Goal: Task Accomplishment & Management: Manage account settings

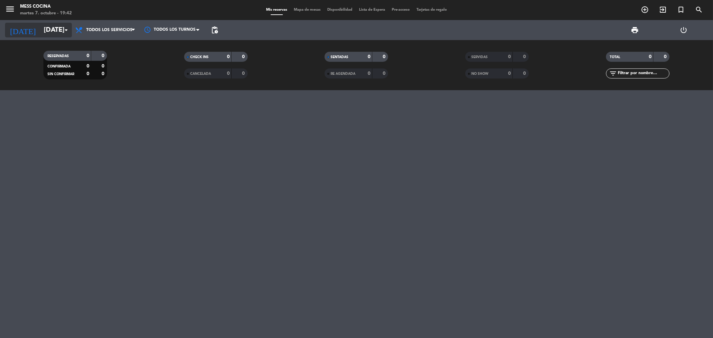
click at [40, 33] on input "[DATE]" at bounding box center [82, 30] width 85 height 15
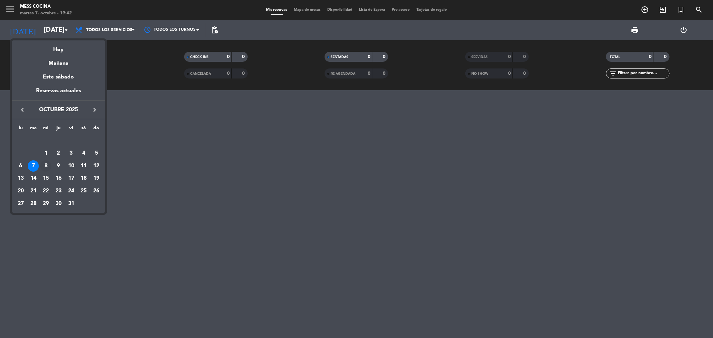
click at [43, 167] on div "8" at bounding box center [45, 165] width 11 height 11
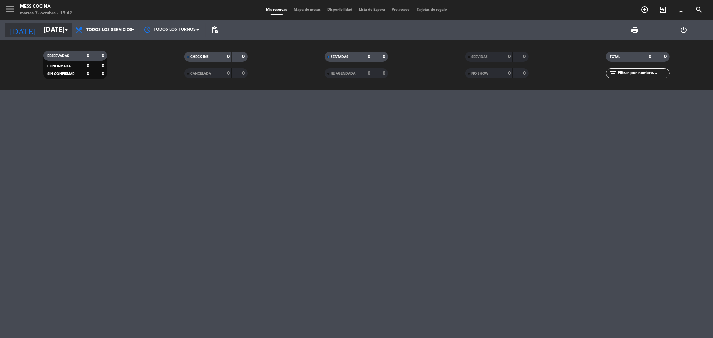
click at [42, 35] on input "[DATE]" at bounding box center [82, 30] width 85 height 15
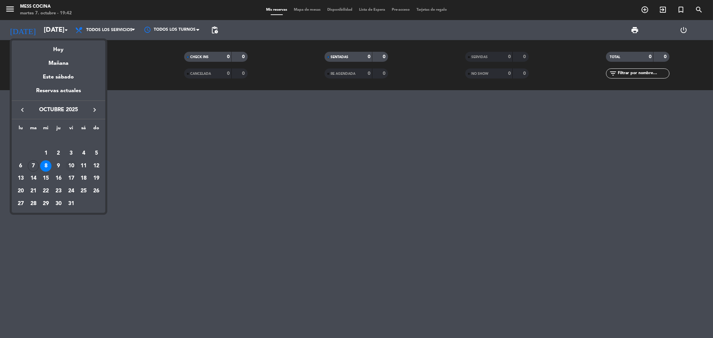
click at [65, 166] on div "10" at bounding box center [70, 165] width 11 height 11
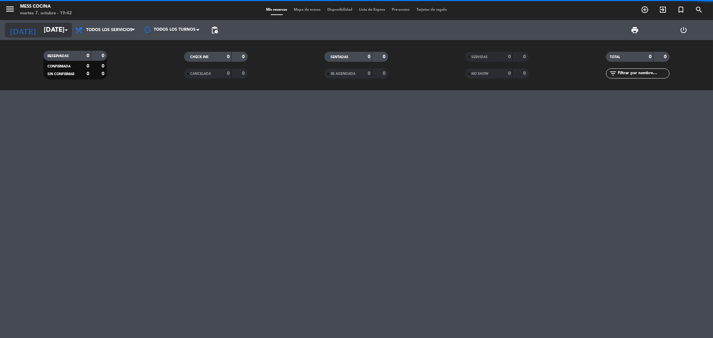
click at [40, 34] on input "[DATE]" at bounding box center [82, 30] width 85 height 15
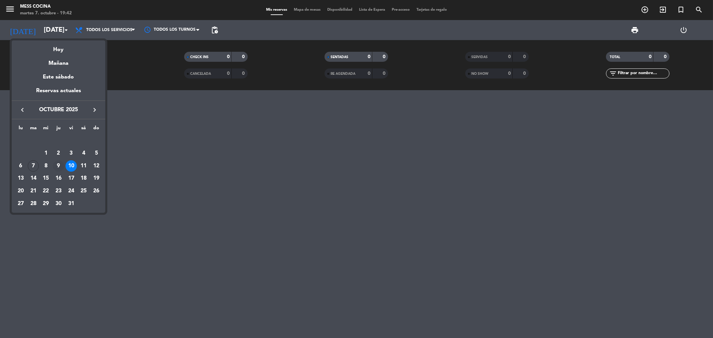
click at [60, 172] on td "9" at bounding box center [58, 166] width 13 height 13
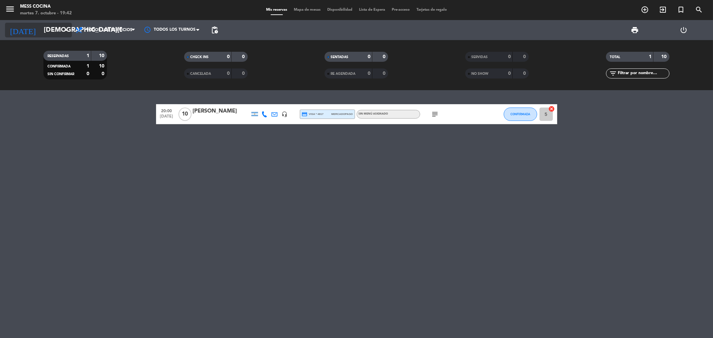
click at [47, 31] on input "[DEMOGRAPHIC_DATA][DATE]" at bounding box center [82, 30] width 85 height 15
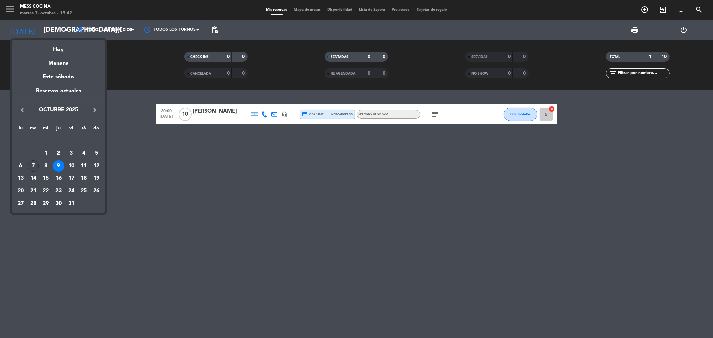
click at [34, 164] on div "7" at bounding box center [33, 165] width 11 height 11
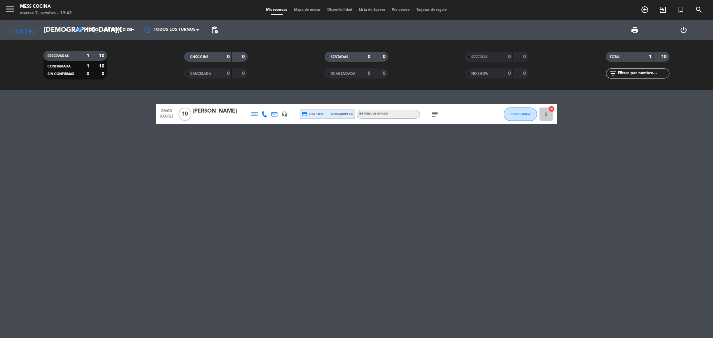
type input "[DATE]"
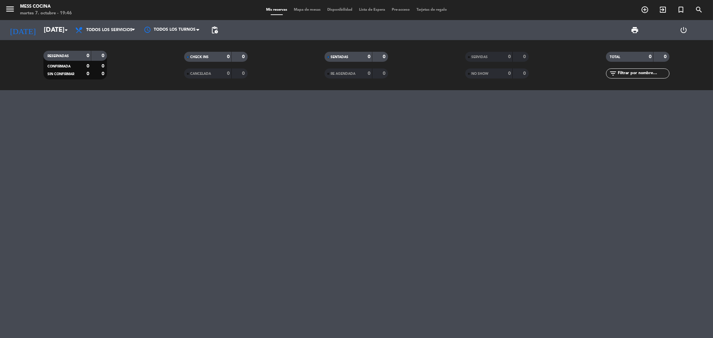
click at [0, 125] on div at bounding box center [356, 214] width 713 height 248
click at [43, 27] on input "[DATE]" at bounding box center [82, 30] width 85 height 15
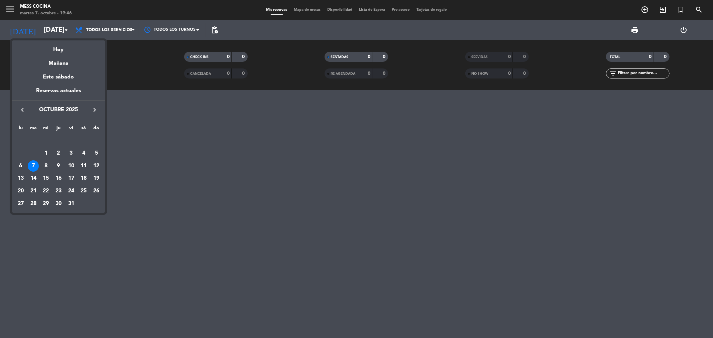
click at [146, 105] on div at bounding box center [356, 169] width 713 height 338
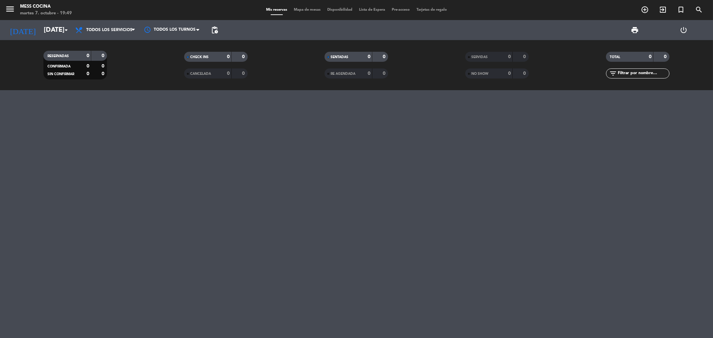
click at [271, 130] on div at bounding box center [356, 214] width 713 height 248
click at [659, 9] on icon "exit_to_app" at bounding box center [662, 10] width 8 height 8
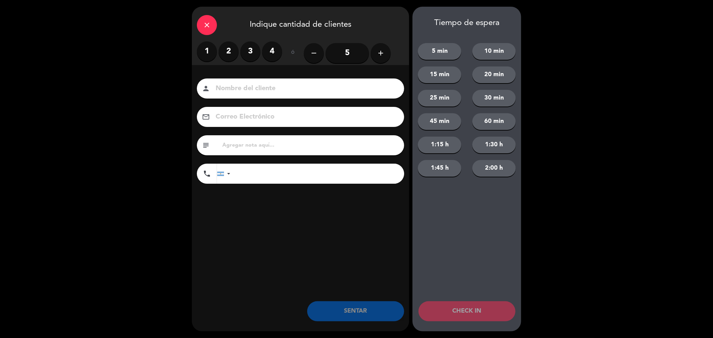
click at [224, 55] on label "2" at bounding box center [228, 51] width 20 height 20
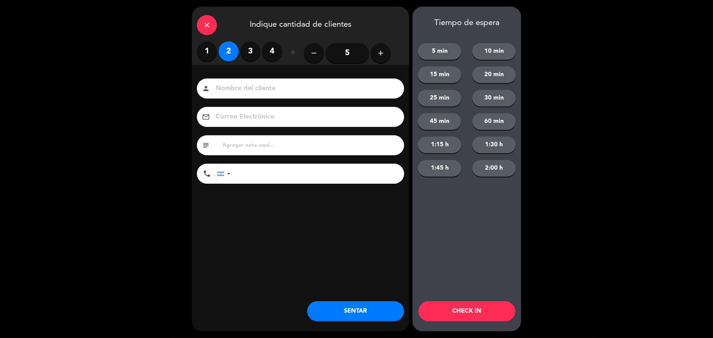
click at [374, 316] on button "SENTAR" at bounding box center [355, 311] width 97 height 20
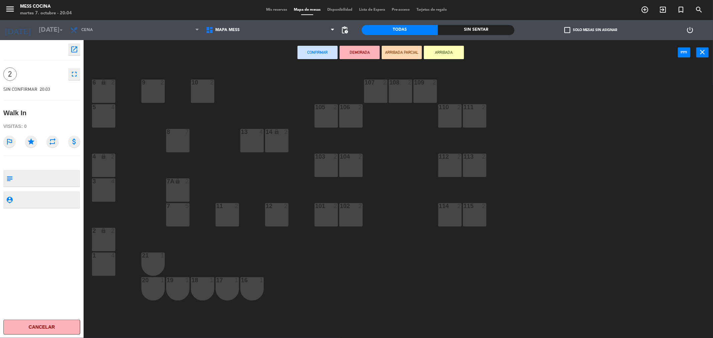
click at [94, 127] on div "5 4" at bounding box center [103, 115] width 23 height 23
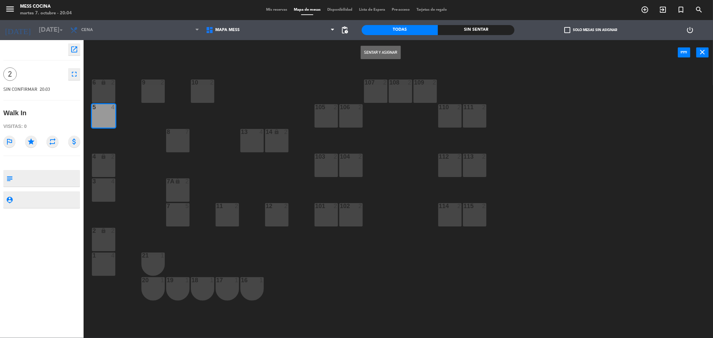
click at [379, 55] on button "Sentar y Asignar" at bounding box center [380, 52] width 40 height 13
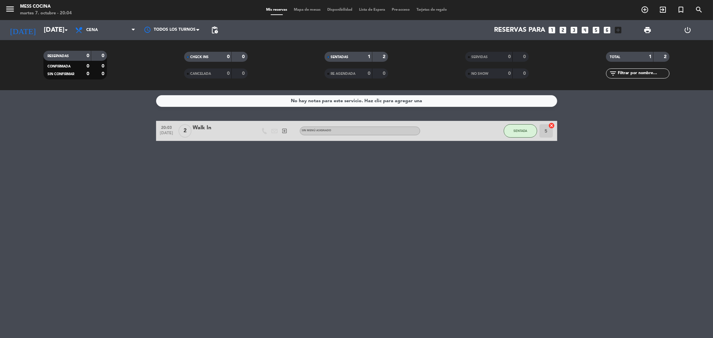
drag, startPoint x: 452, startPoint y: 203, endPoint x: 479, endPoint y: 209, distance: 28.0
click at [479, 209] on div "No hay notas para este servicio. Haz clic para agregar una 20:03 [DATE] 2 Walk …" at bounding box center [356, 214] width 713 height 248
drag, startPoint x: 7, startPoint y: 25, endPoint x: 478, endPoint y: 160, distance: 490.2
click at [464, 144] on ng-component "menu Mess Cocina [DATE] 7. octubre - 20:04 Mis reservas Mapa de mesas Disponibi…" at bounding box center [356, 169] width 713 height 338
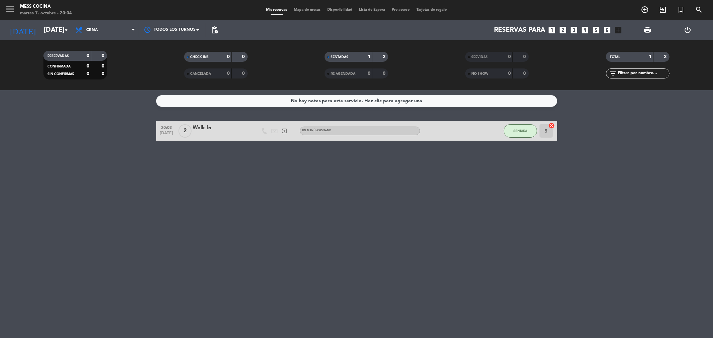
click at [495, 169] on div "No hay notas para este servicio. Haz clic para agregar una 20:03 [DATE] 2 Walk …" at bounding box center [356, 214] width 713 height 248
drag, startPoint x: 495, startPoint y: 169, endPoint x: 114, endPoint y: 116, distance: 384.5
click at [114, 116] on div "No hay notas para este servicio. Haz clic para agregar una 20:03 [DATE] 2 Walk …" at bounding box center [356, 214] width 713 height 248
drag, startPoint x: 113, startPoint y: 116, endPoint x: 332, endPoint y: 228, distance: 246.2
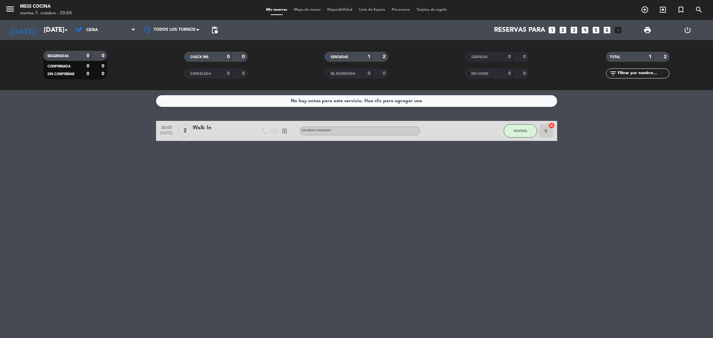
click at [332, 228] on div "No hay notas para este servicio. Haz clic para agregar una 20:03 [DATE] 2 Walk …" at bounding box center [356, 214] width 713 height 248
click at [212, 151] on div "No hay notas para este servicio. Haz clic para agregar una 20:03 [DATE] 2 Walk …" at bounding box center [356, 214] width 713 height 248
click at [202, 129] on div "Walk In" at bounding box center [221, 128] width 57 height 9
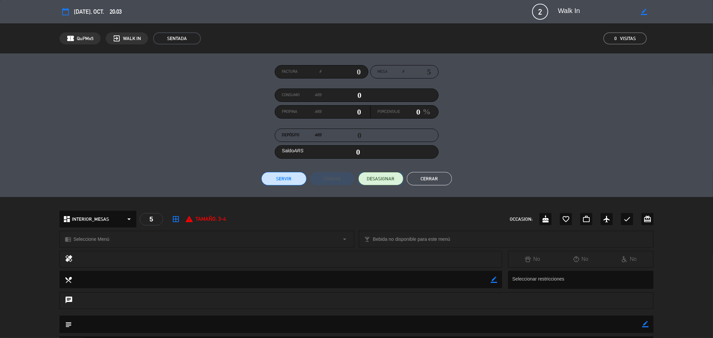
click at [376, 174] on button "DESASIGNAR" at bounding box center [380, 178] width 45 height 13
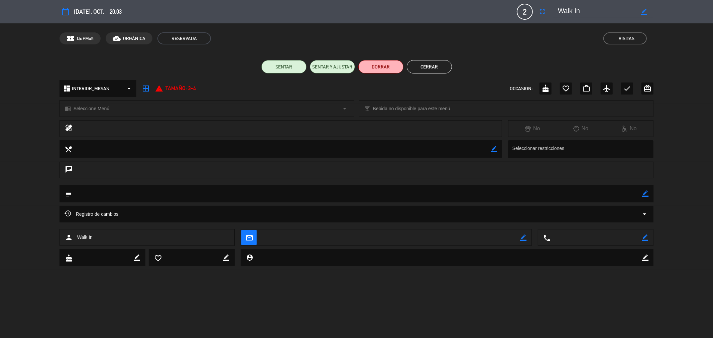
click at [536, 12] on button "fullscreen" at bounding box center [542, 12] width 12 height 12
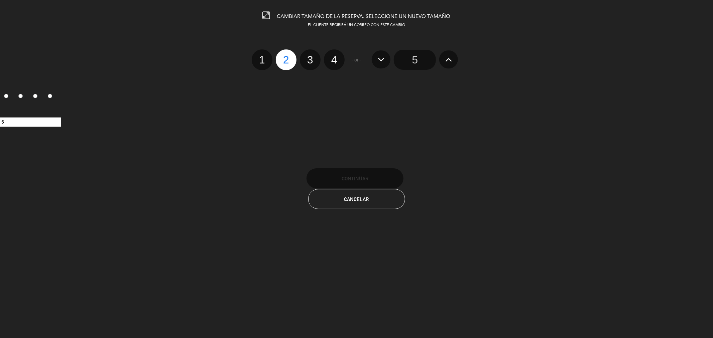
click at [345, 59] on div "1 2 3 4 - or - 5" at bounding box center [356, 59] width 723 height 21
click at [339, 65] on label "4" at bounding box center [334, 59] width 21 height 21
click at [335, 56] on input "4" at bounding box center [333, 54] width 4 height 4
radio input "true"
radio input "false"
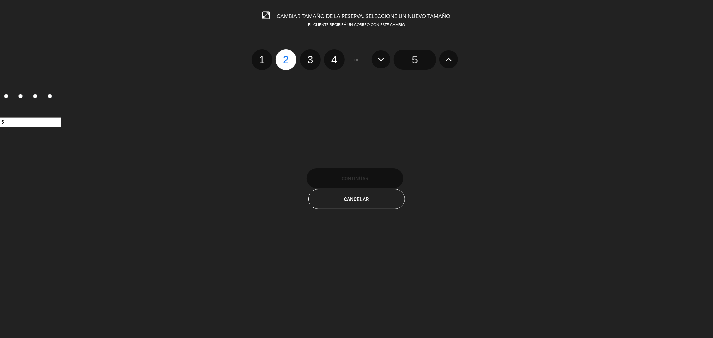
radio input "false"
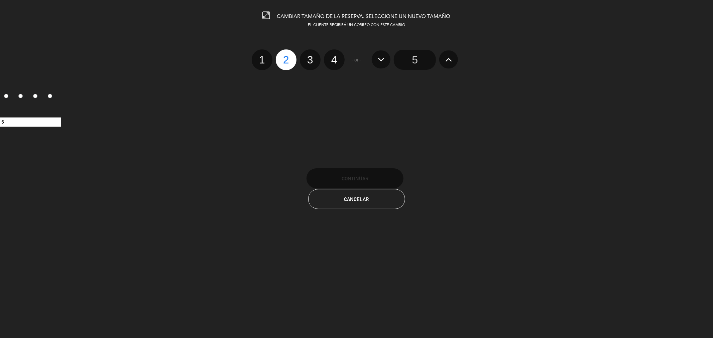
radio input "true"
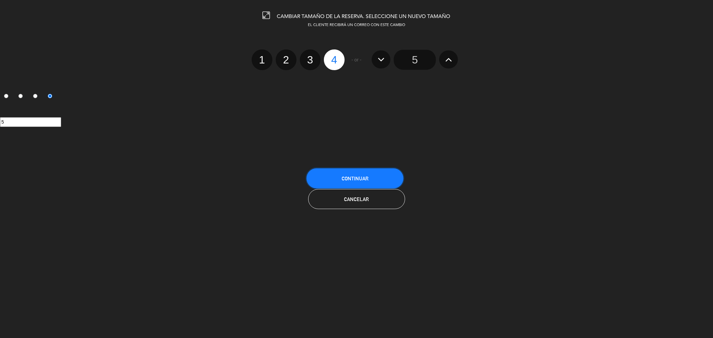
click at [390, 187] on button "Continuar" at bounding box center [354, 178] width 97 height 20
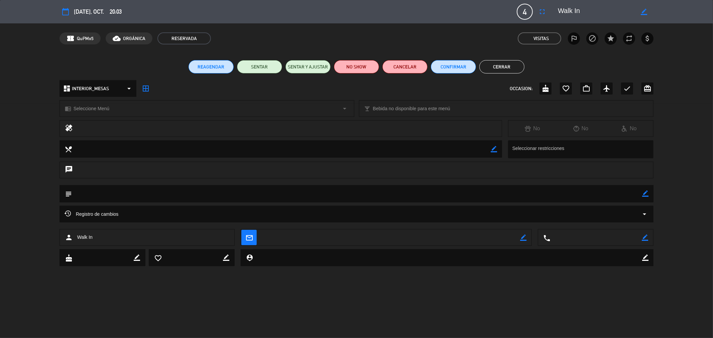
click at [486, 61] on button "Cerrar" at bounding box center [501, 66] width 45 height 13
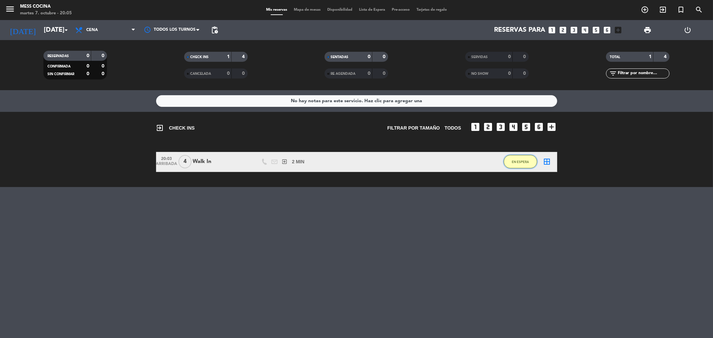
click at [530, 162] on button "EN ESPERA" at bounding box center [519, 161] width 33 height 13
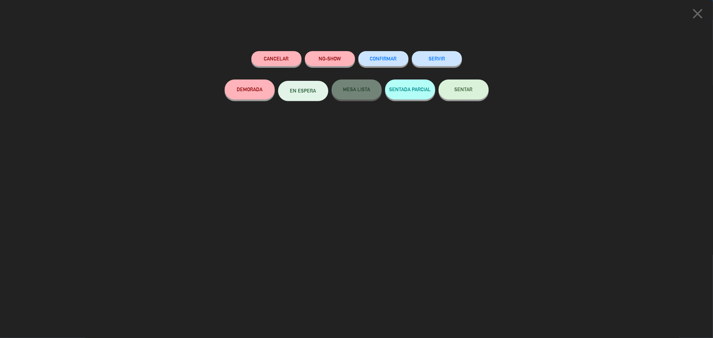
click at [469, 85] on button "SENTAR" at bounding box center [463, 90] width 50 height 20
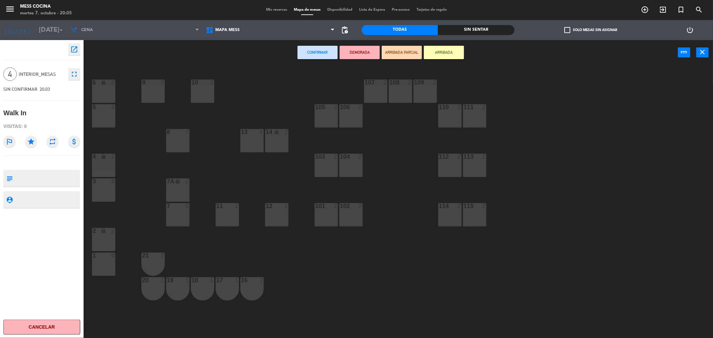
click at [115, 119] on div "5 4" at bounding box center [103, 115] width 23 height 23
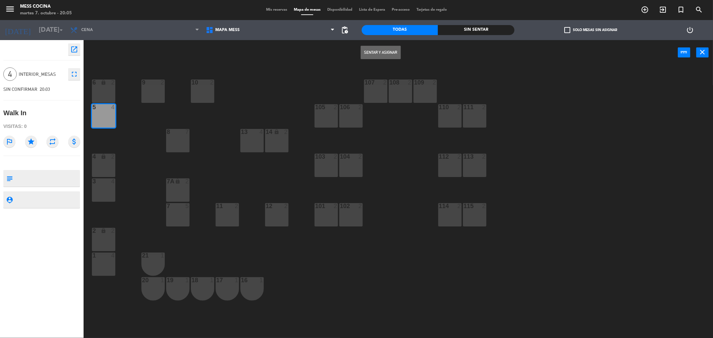
click at [391, 55] on button "Sentar y Asignar" at bounding box center [380, 52] width 40 height 13
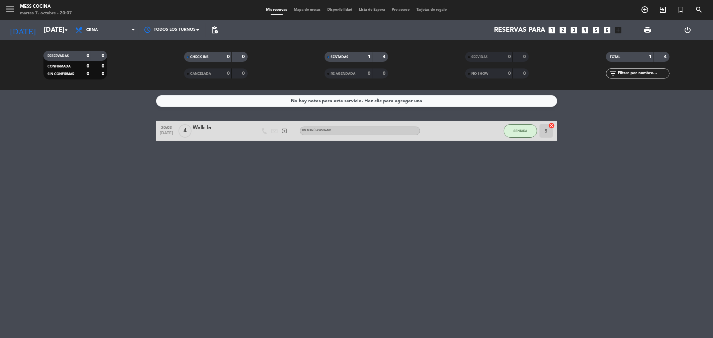
drag, startPoint x: 186, startPoint y: 132, endPoint x: 494, endPoint y: 176, distance: 311.8
click at [494, 176] on div "No hay notas para este servicio. Haz clic para agregar una 20:03 [DATE] 4 Walk …" at bounding box center [356, 214] width 713 height 248
drag, startPoint x: 126, startPoint y: 121, endPoint x: 57, endPoint y: 115, distance: 68.8
click at [57, 115] on div "No hay notas para este servicio. Haz clic para agregar una 20:03 [DATE] 4 Walk …" at bounding box center [356, 214] width 713 height 248
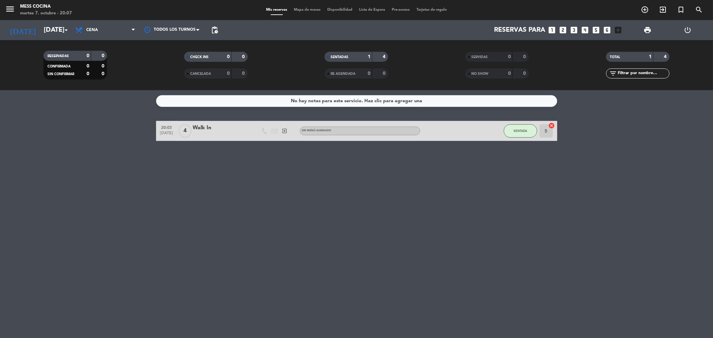
click at [57, 115] on div "No hay notas para este servicio. Haz clic para agregar una 20:03 [DATE] 4 Walk …" at bounding box center [356, 214] width 713 height 248
click at [44, 108] on div "No hay notas para este servicio. Haz clic para agregar una 20:03 [DATE] 4 Walk …" at bounding box center [356, 214] width 713 height 248
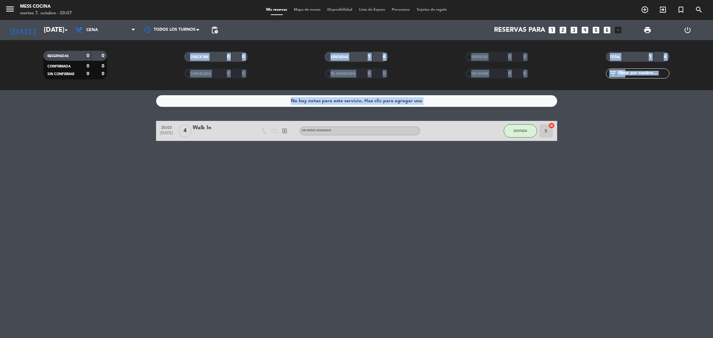
drag, startPoint x: 44, startPoint y: 108, endPoint x: 190, endPoint y: 17, distance: 172.6
click at [194, 46] on ng-component "menu Mess Cocina [DATE] 7. octubre - 20:07 Mis reservas Mapa de mesas Disponibi…" at bounding box center [356, 169] width 713 height 338
click at [129, 136] on bookings-row "20:03 [DATE] 4 Walk In exit_to_app Sin menú asignado SENTADA 5 cancel" at bounding box center [356, 131] width 713 height 20
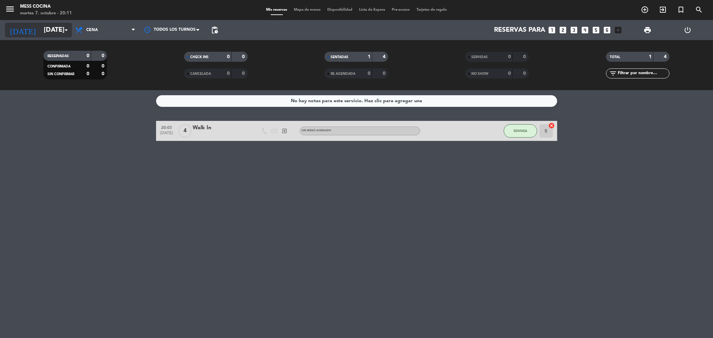
click at [56, 29] on input "[DATE]" at bounding box center [82, 30] width 85 height 15
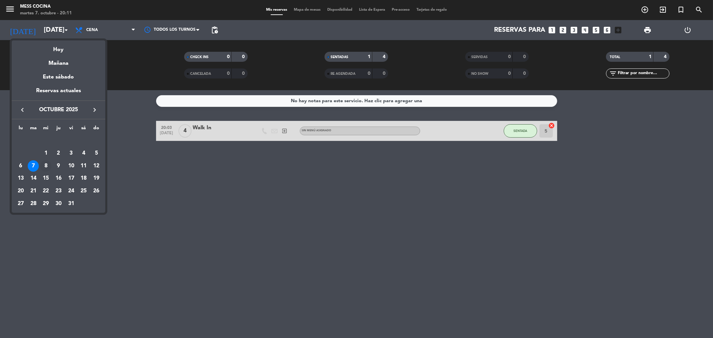
click at [46, 165] on div "8" at bounding box center [45, 165] width 11 height 11
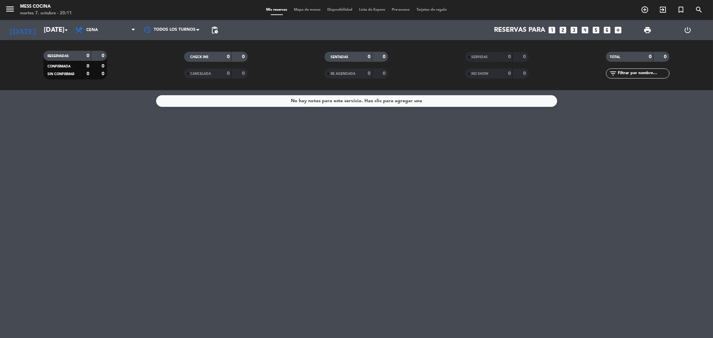
click at [49, 40] on div "RESERVADAS 0 0 CONFIRMADA 0 0 SIN CONFIRMAR 0 0 CHECK INS 0 0 CANCELADA 0 0 SEN…" at bounding box center [356, 65] width 713 height 50
click at [55, 38] on div "[DATE] [DATE] arrow_drop_down" at bounding box center [38, 30] width 67 height 20
click at [55, 35] on input "[DATE]" at bounding box center [82, 30] width 85 height 15
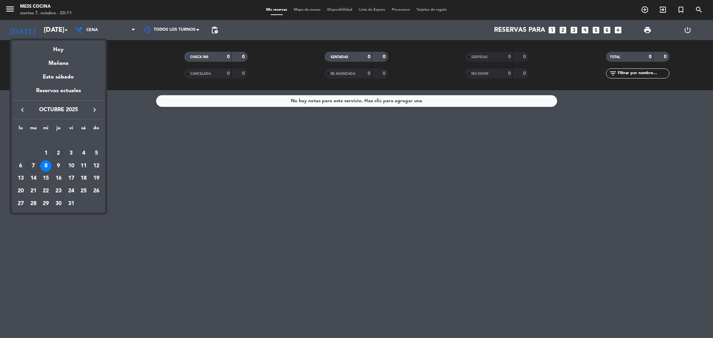
click at [59, 159] on td "2" at bounding box center [58, 153] width 13 height 13
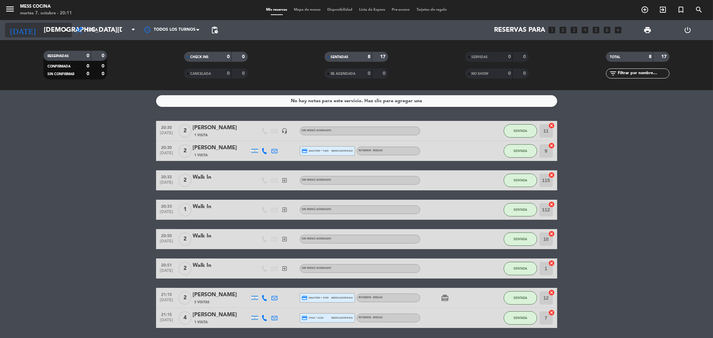
click at [48, 35] on input "[DEMOGRAPHIC_DATA][DATE]" at bounding box center [82, 30] width 85 height 15
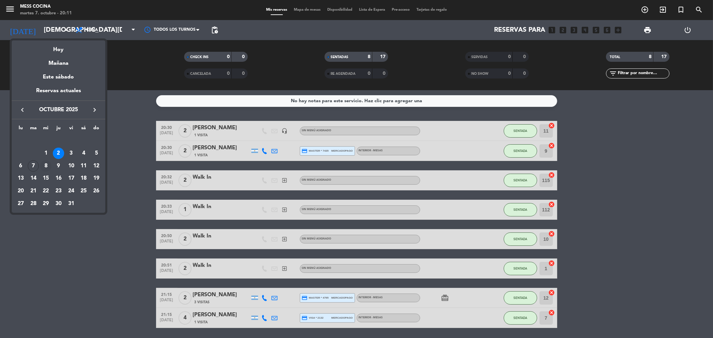
click at [47, 165] on div "8" at bounding box center [45, 165] width 11 height 11
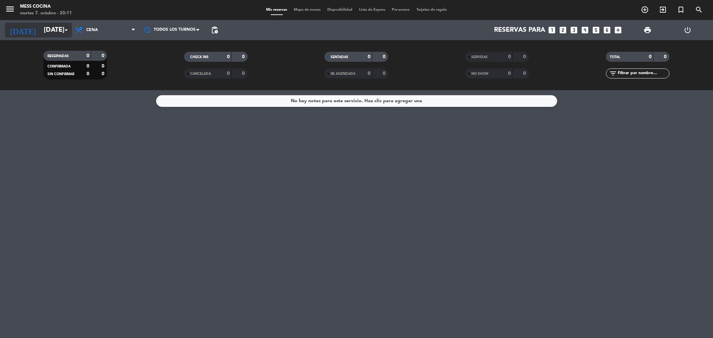
click at [56, 35] on input "[DATE]" at bounding box center [82, 30] width 85 height 15
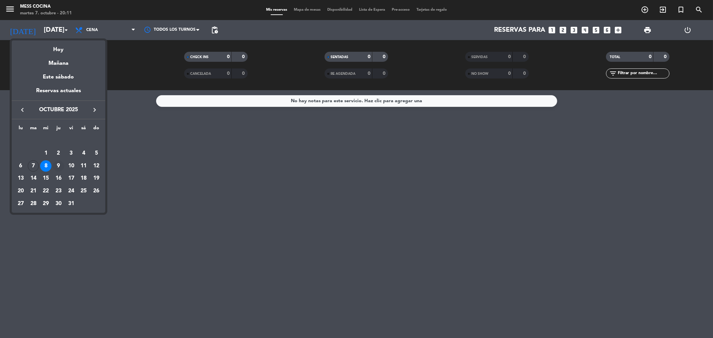
click at [55, 164] on div "9" at bounding box center [58, 165] width 11 height 11
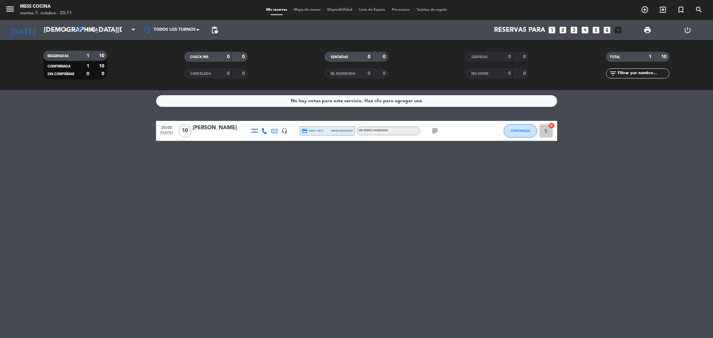
drag, startPoint x: 19, startPoint y: 156, endPoint x: 345, endPoint y: 184, distance: 326.6
click at [345, 184] on div "No hay notas para este servicio. Haz clic para agregar una 20:00 [DATE] [PERSON…" at bounding box center [356, 214] width 713 height 248
click at [62, 33] on icon "arrow_drop_down" at bounding box center [66, 30] width 8 height 8
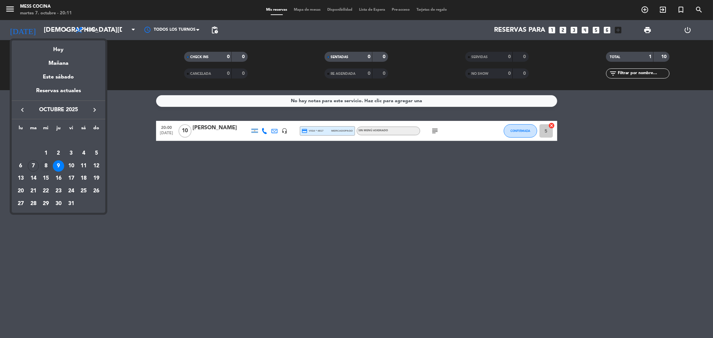
click at [48, 169] on div "8" at bounding box center [45, 165] width 11 height 11
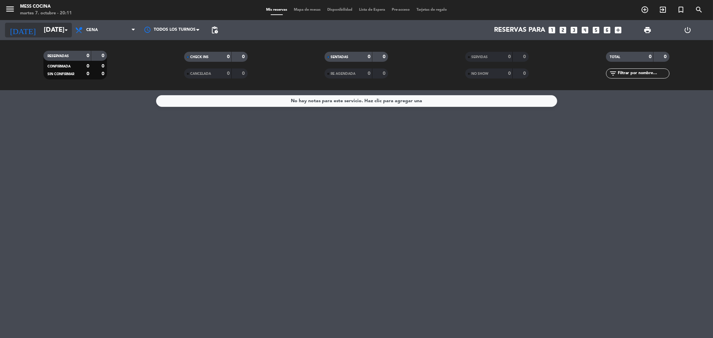
click at [40, 30] on input "[DATE]" at bounding box center [82, 30] width 85 height 15
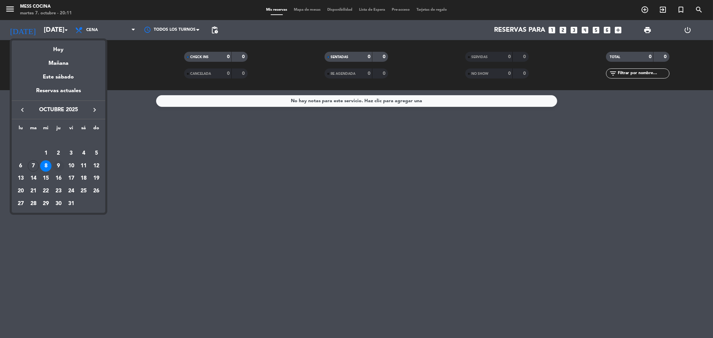
click at [57, 165] on div "9" at bounding box center [58, 165] width 11 height 11
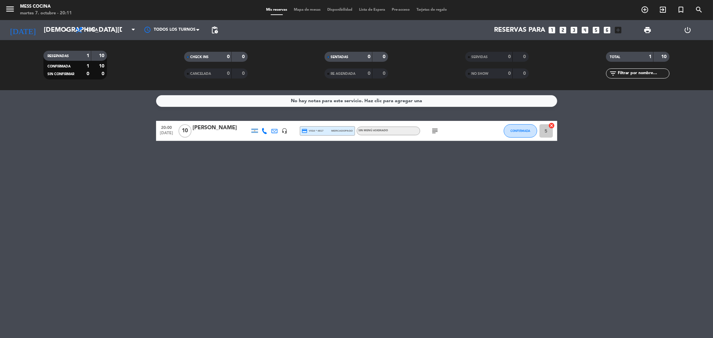
click at [435, 127] on icon "subject" at bounding box center [435, 131] width 8 height 8
click at [56, 37] on input "[DEMOGRAPHIC_DATA][DATE]" at bounding box center [82, 30] width 85 height 15
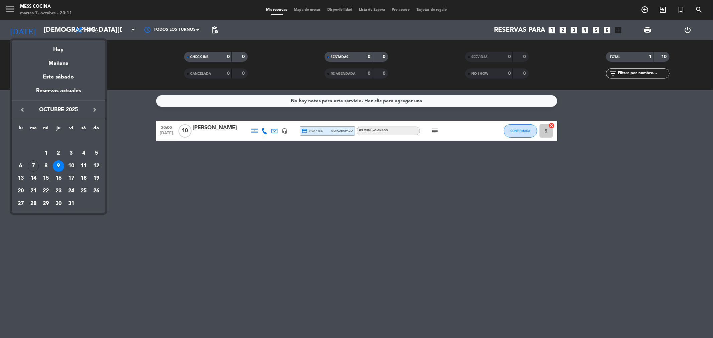
click at [67, 169] on div "10" at bounding box center [70, 165] width 11 height 11
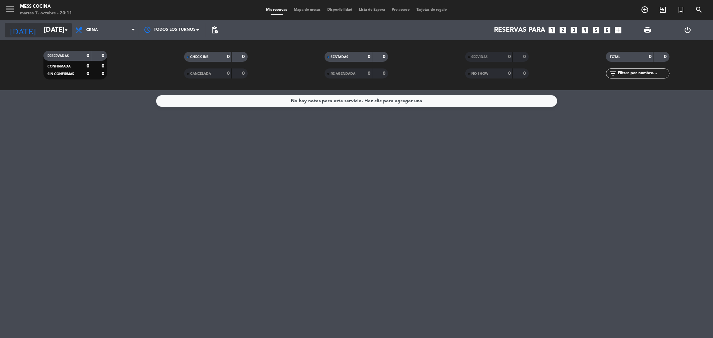
click at [66, 35] on input "[DATE]" at bounding box center [82, 30] width 85 height 15
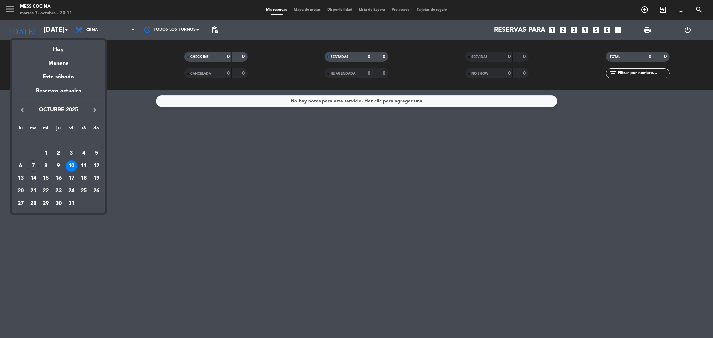
click at [83, 166] on div "11" at bounding box center [83, 165] width 11 height 11
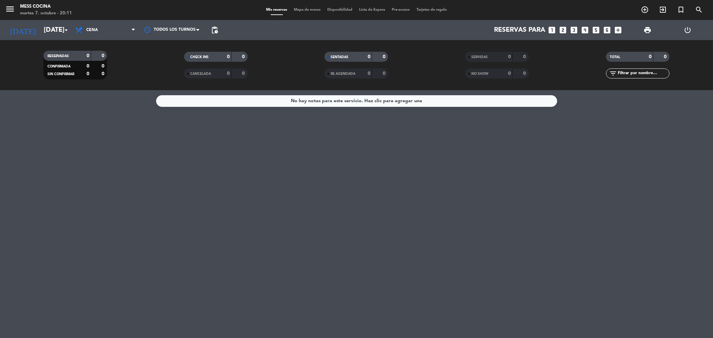
click at [45, 42] on div "RESERVADAS 0 0 CONFIRMADA 0 0 SIN CONFIRMAR 0 0 CHECK INS 0 0 CANCELADA 0 0 SEN…" at bounding box center [356, 65] width 713 height 50
click at [45, 38] on div "[DATE] [DATE] arrow_drop_down" at bounding box center [38, 30] width 67 height 20
click at [62, 33] on icon "arrow_drop_down" at bounding box center [66, 30] width 8 height 8
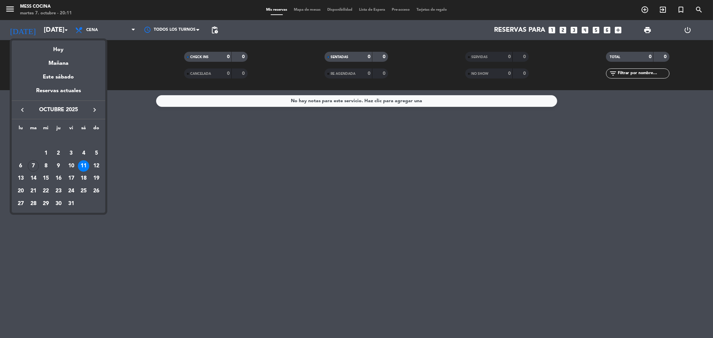
click at [90, 32] on div at bounding box center [356, 169] width 713 height 338
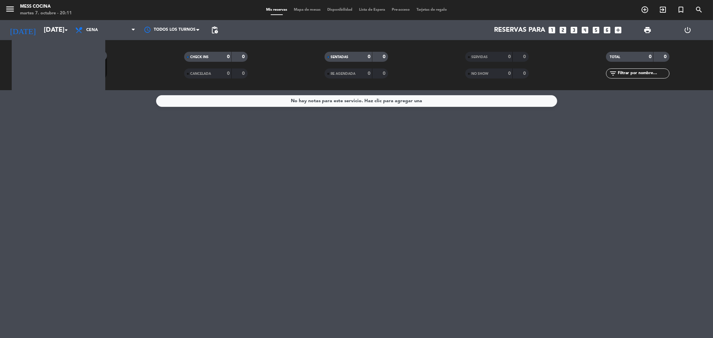
click at [90, 32] on span "Cena" at bounding box center [92, 30] width 12 height 5
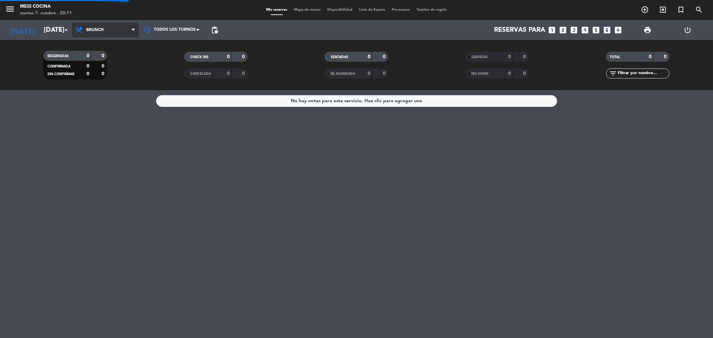
click at [96, 59] on div "menu Mess Cocina [DATE] 7. octubre - 20:11 Mis reservas Mapa de mesas Disponibi…" at bounding box center [356, 45] width 713 height 90
click at [97, 28] on span "Brunch" at bounding box center [94, 30] width 17 height 5
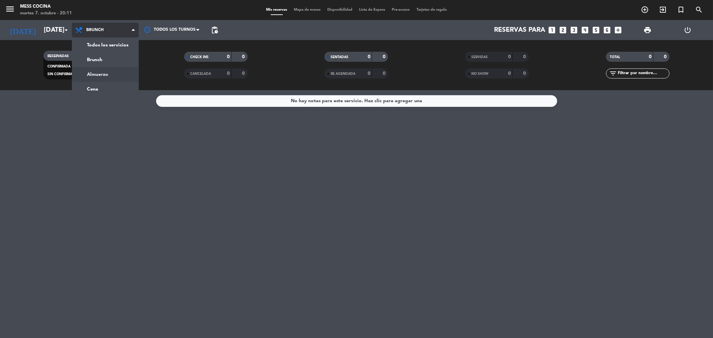
click at [95, 74] on div "menu Mess Cocina [DATE] 7. octubre - 20:11 Mis reservas Mapa de mesas Disponibi…" at bounding box center [356, 45] width 713 height 90
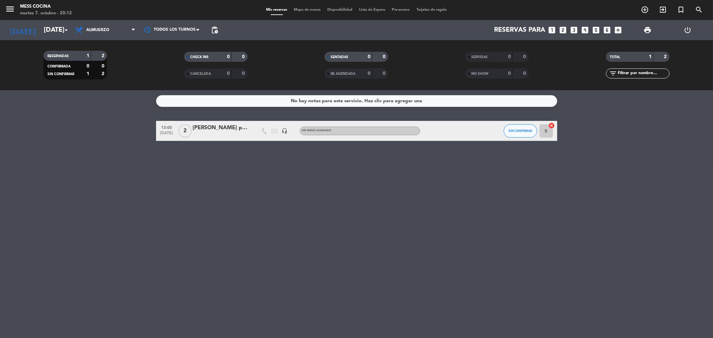
drag, startPoint x: 127, startPoint y: 105, endPoint x: 278, endPoint y: 173, distance: 165.4
click at [278, 173] on div "No hay notas para este servicio. Haz clic para agregar una 13:00 [DATE] 2 [PERS…" at bounding box center [356, 214] width 713 height 248
click at [76, 27] on icon at bounding box center [80, 30] width 10 height 8
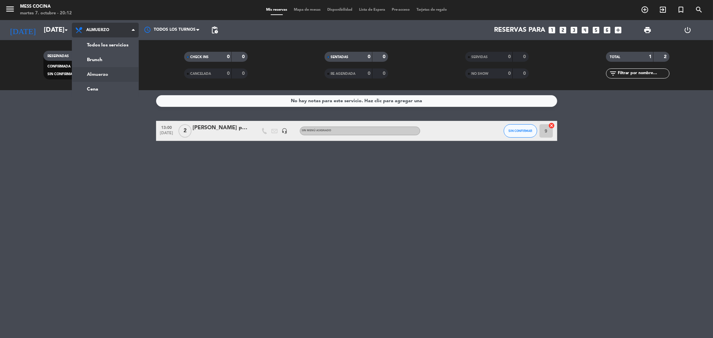
click at [73, 37] on ul "Todos los servicios Brunch Almuerzo Cena" at bounding box center [105, 66] width 67 height 59
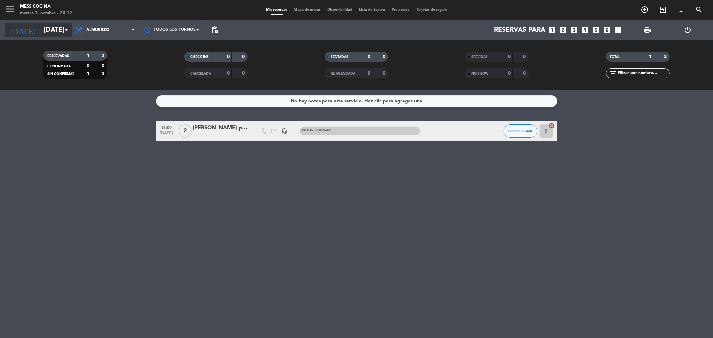
click at [69, 34] on input "[DATE]" at bounding box center [82, 30] width 85 height 15
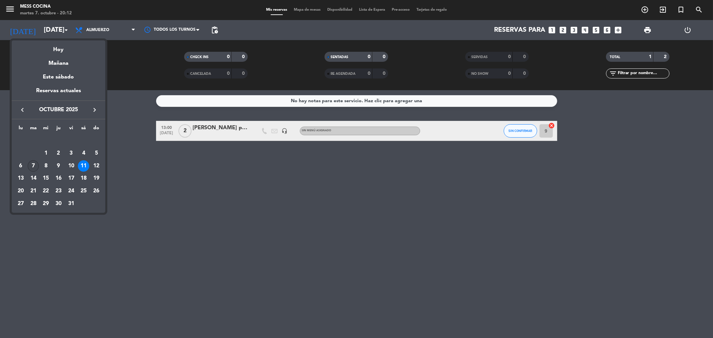
click at [34, 169] on div "7" at bounding box center [33, 165] width 11 height 11
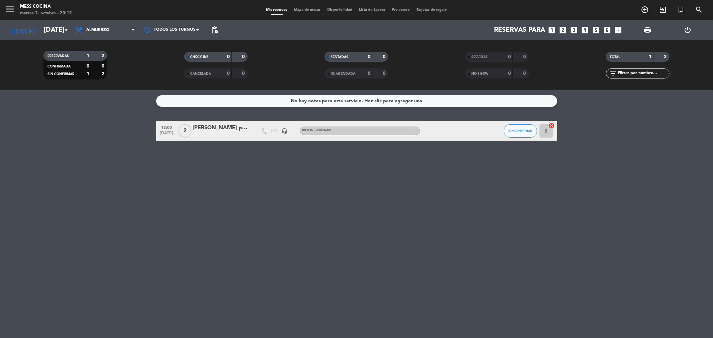
type input "[DATE]"
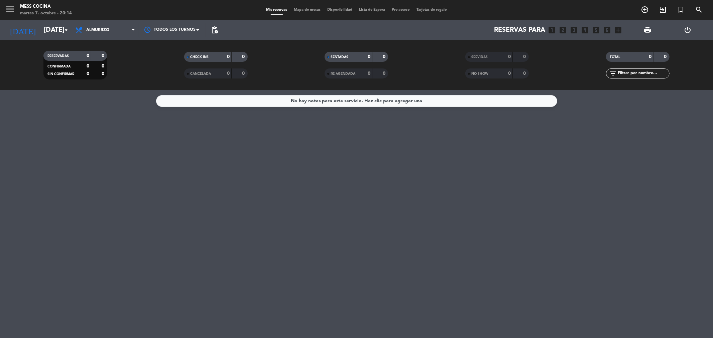
click at [45, 38] on div "[DATE] [DATE] arrow_drop_down" at bounding box center [38, 30] width 67 height 20
click at [49, 34] on input "[DATE]" at bounding box center [82, 30] width 85 height 15
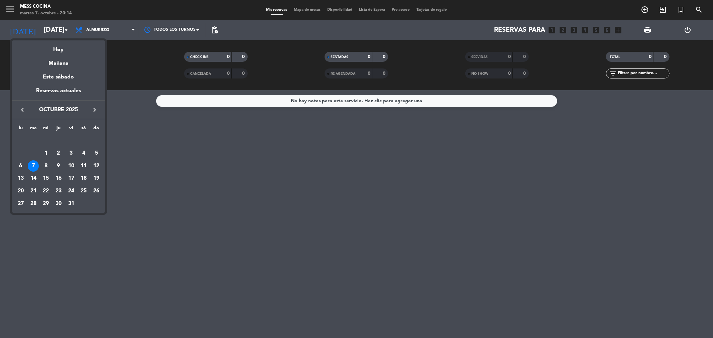
click at [185, 194] on div at bounding box center [356, 169] width 713 height 338
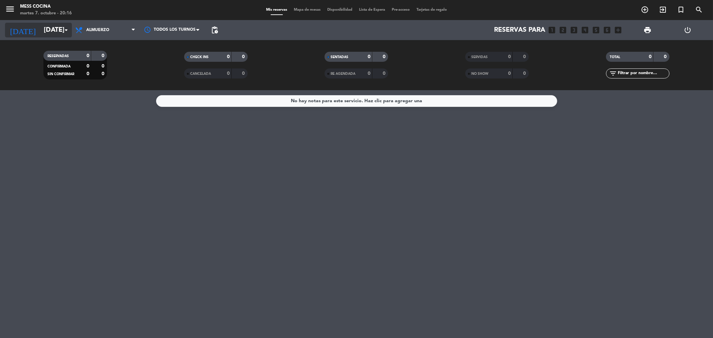
click at [40, 25] on input "[DATE]" at bounding box center [82, 30] width 85 height 15
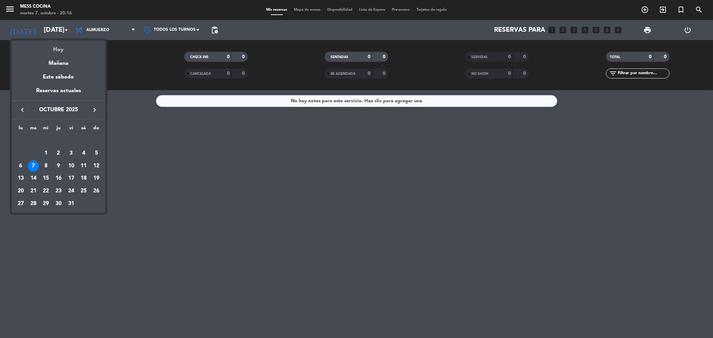
click at [49, 50] on div "Hoy" at bounding box center [59, 47] width 94 height 14
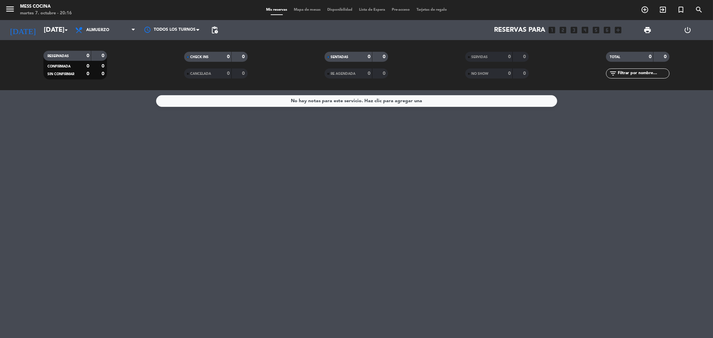
click at [81, 37] on div "Todos los servicios Brunch Almuerzo Cena Almuerzo Todos los servicios Brunch Al…" at bounding box center [105, 30] width 67 height 20
click at [84, 33] on icon at bounding box center [80, 30] width 10 height 8
click at [99, 89] on div "menu Mess Cocina [DATE] 7. octubre - 20:16 Mis reservas Mapa de mesas Disponibi…" at bounding box center [356, 45] width 713 height 90
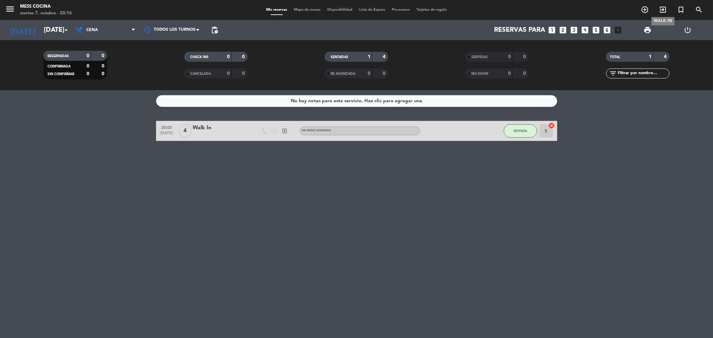
click at [659, 12] on icon "exit_to_app" at bounding box center [662, 10] width 8 height 8
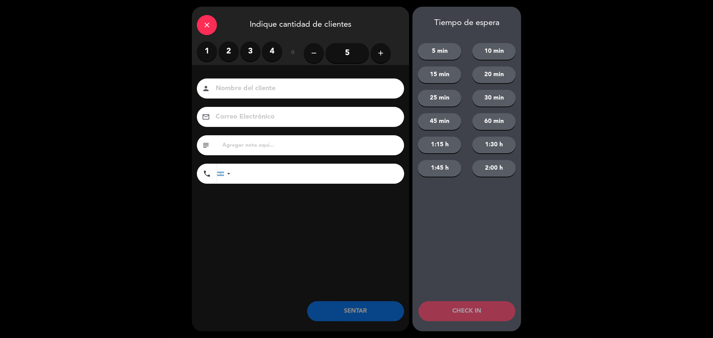
click at [221, 50] on label "2" at bounding box center [228, 51] width 20 height 20
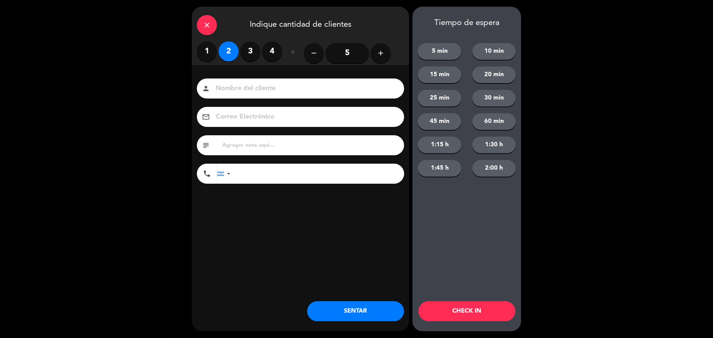
click at [386, 298] on div "close Indique cantidad de clientes 1 2 3 4 ó remove 5 add Nombre del cliente pe…" at bounding box center [300, 169] width 217 height 325
click at [386, 300] on div "close Indique cantidad de clientes 1 2 3 4 ó remove 5 add Nombre del cliente pe…" at bounding box center [300, 169] width 217 height 325
click at [386, 303] on button "SENTAR" at bounding box center [355, 311] width 97 height 20
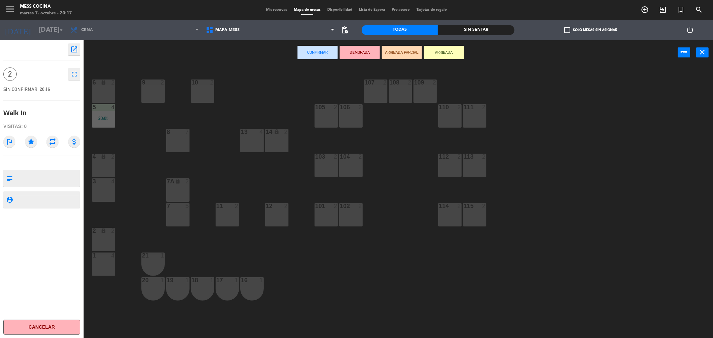
click at [98, 276] on div "1 4" at bounding box center [103, 264] width 23 height 23
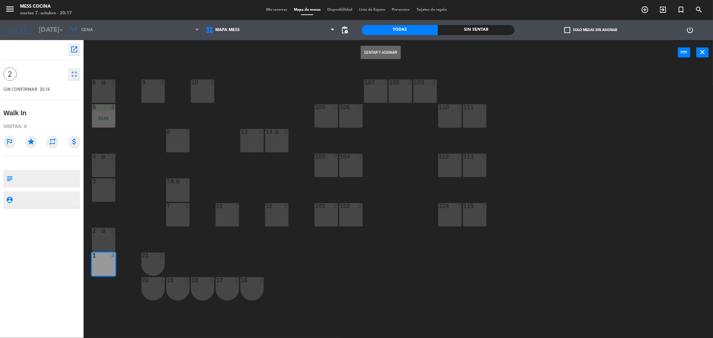
click at [387, 50] on button "Sentar y Asignar" at bounding box center [380, 52] width 40 height 13
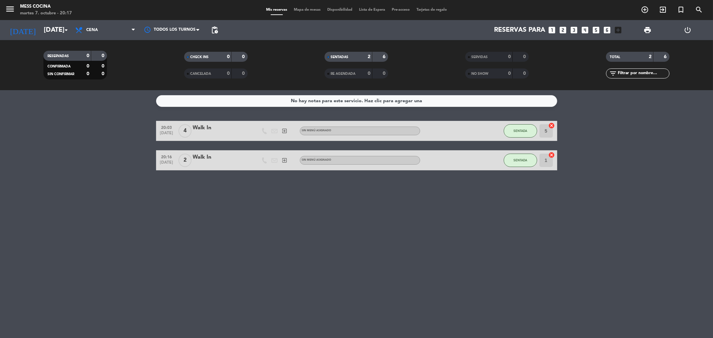
drag, startPoint x: 142, startPoint y: 137, endPoint x: 352, endPoint y: 249, distance: 237.8
click at [352, 249] on div "No hay notas para este servicio. Haz clic para agregar una 20:03 [DATE] 4 Walk …" at bounding box center [356, 214] width 713 height 248
drag, startPoint x: 110, startPoint y: 150, endPoint x: 491, endPoint y: 216, distance: 386.6
click at [491, 216] on div "No hay notas para este servicio. Haz clic para agregar una 20:03 [DATE] 4 Walk …" at bounding box center [356, 214] width 713 height 248
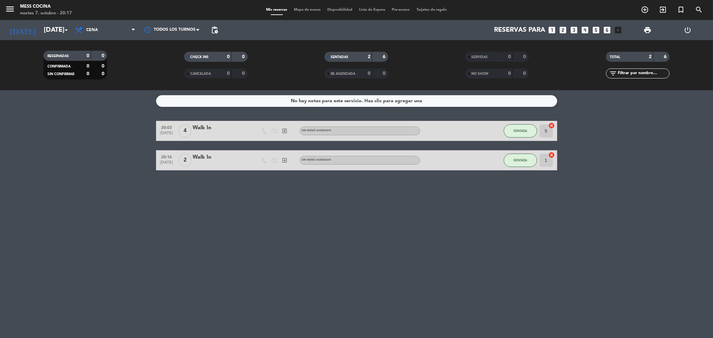
click at [491, 216] on div "No hay notas para este servicio. Haz clic para agregar una 20:03 [DATE] 4 Walk …" at bounding box center [356, 214] width 713 height 248
drag, startPoint x: 491, startPoint y: 216, endPoint x: 91, endPoint y: 174, distance: 402.8
click at [91, 174] on div "No hay notas para este servicio. Haz clic para agregar una 20:03 [DATE] 4 Walk …" at bounding box center [356, 214] width 713 height 248
click at [388, 220] on div "No hay notas para este servicio. Haz clic para agregar una 20:03 [DATE] 4 Walk …" at bounding box center [356, 214] width 713 height 248
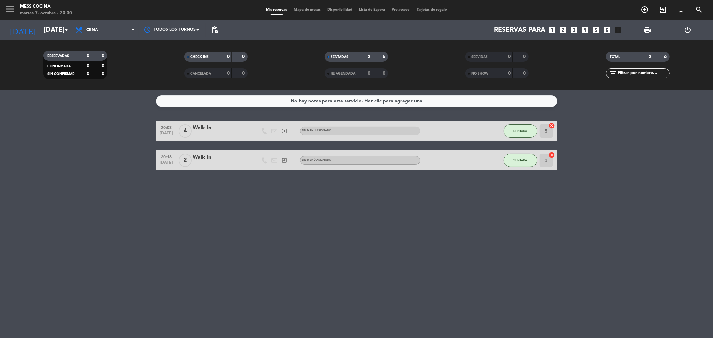
click at [22, 108] on div "No hay notas para este servicio. Haz clic para agregar una 20:03 [DATE] 4 Walk …" at bounding box center [356, 214] width 713 height 248
drag, startPoint x: 0, startPoint y: 122, endPoint x: 261, endPoint y: 205, distance: 273.3
click at [261, 205] on div "No hay notas para este servicio. Haz clic para agregar una 20:03 [DATE] 4 Walk …" at bounding box center [356, 214] width 713 height 248
drag, startPoint x: 190, startPoint y: 106, endPoint x: 415, endPoint y: 206, distance: 246.2
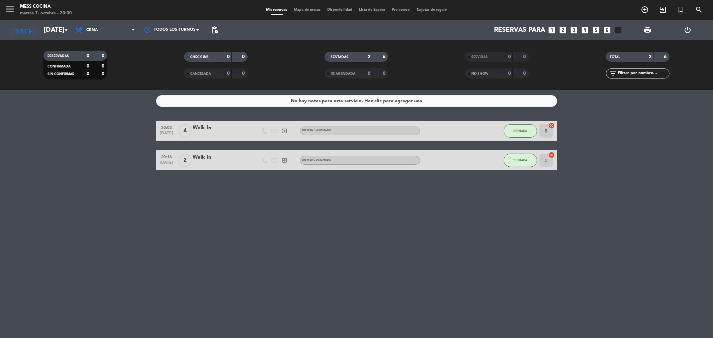
click at [415, 206] on div "No hay notas para este servicio. Haz clic para agregar una 20:03 [DATE] 4 Walk …" at bounding box center [356, 214] width 713 height 248
click at [394, 295] on div "No hay notas para este servicio. Haz clic para agregar una 20:03 [DATE] 4 Walk …" at bounding box center [356, 214] width 713 height 248
drag, startPoint x: 89, startPoint y: 143, endPoint x: 333, endPoint y: 215, distance: 254.2
click at [333, 215] on div "No hay notas para este servicio. Haz clic para agregar una 20:03 [DATE] 4 Walk …" at bounding box center [356, 214] width 713 height 248
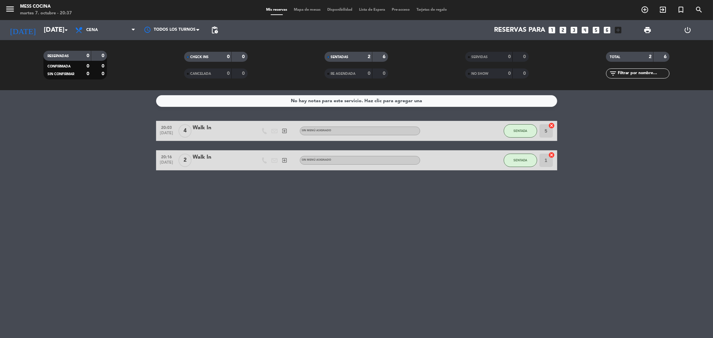
drag, startPoint x: 333, startPoint y: 215, endPoint x: 77, endPoint y: 124, distance: 271.9
click at [77, 124] on div "No hay notas para este servicio. Haz clic para agregar una 20:03 [DATE] 4 Walk …" at bounding box center [356, 214] width 713 height 248
click at [77, 124] on bookings-row "20:03 [DATE] 4 Walk In exit_to_app Sin menú asignado SENTADA 5 cancel 20:16 [DA…" at bounding box center [356, 145] width 713 height 49
drag, startPoint x: 77, startPoint y: 124, endPoint x: 314, endPoint y: 182, distance: 244.5
click at [314, 182] on div "No hay notas para este servicio. Haz clic para agregar una 20:03 [DATE] 4 Walk …" at bounding box center [356, 214] width 713 height 248
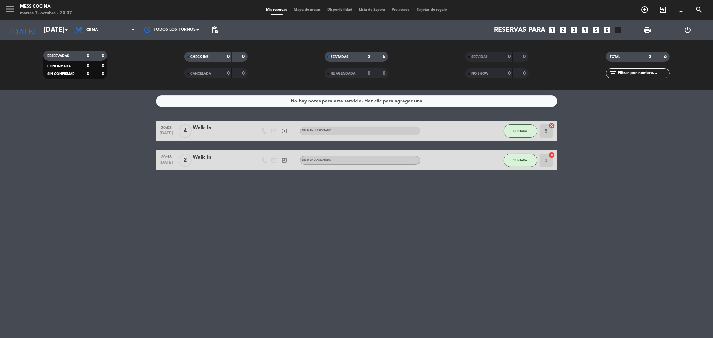
click at [314, 182] on div "No hay notas para este servicio. Haz clic para agregar una 20:03 [DATE] 4 Walk …" at bounding box center [356, 214] width 713 height 248
drag, startPoint x: 302, startPoint y: 185, endPoint x: 388, endPoint y: 255, distance: 110.5
click at [343, 242] on div "No hay notas para este servicio. Haz clic para agregar una 20:03 [DATE] 4 Walk …" at bounding box center [356, 214] width 713 height 248
click at [45, 29] on input "[DATE]" at bounding box center [82, 30] width 85 height 15
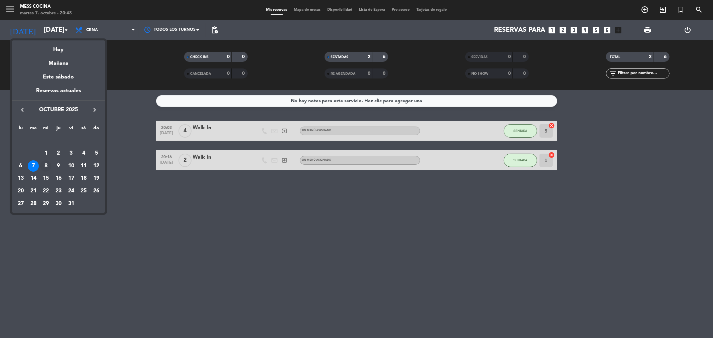
click at [43, 160] on td "8" at bounding box center [45, 166] width 13 height 13
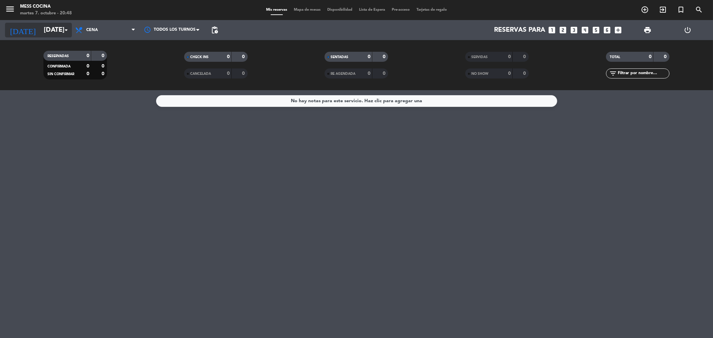
click at [40, 30] on input "[DATE]" at bounding box center [82, 30] width 85 height 15
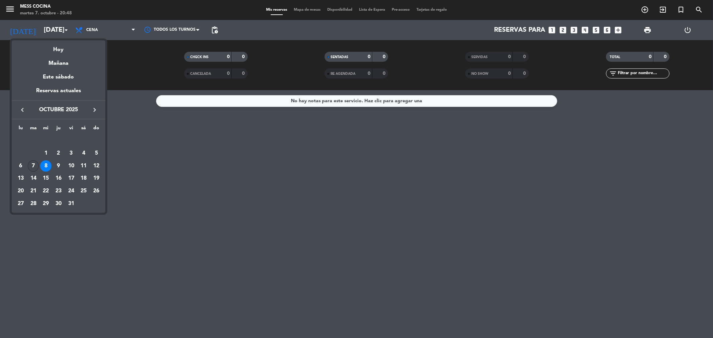
click at [32, 160] on div "7" at bounding box center [33, 165] width 11 height 11
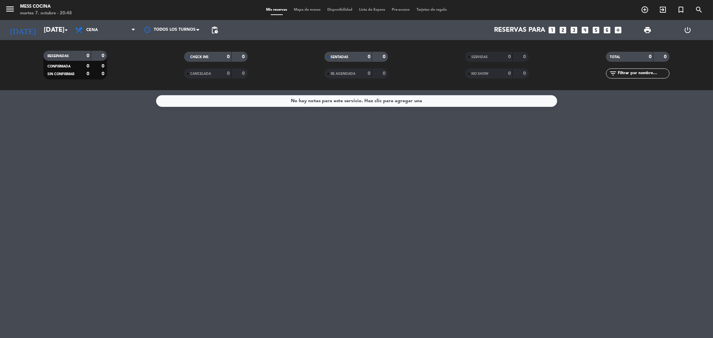
type input "[DATE]"
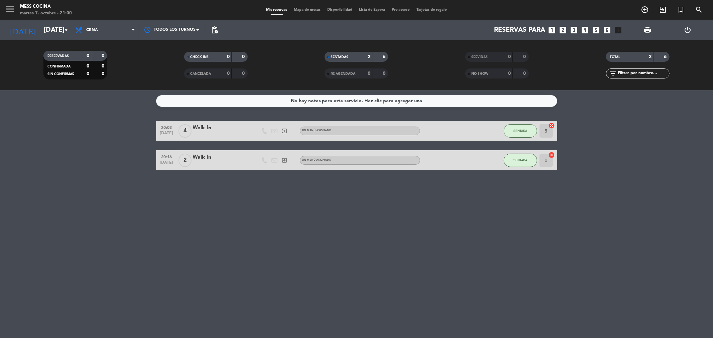
click at [0, 156] on bookings-row "20:03 [DATE] 4 Walk In exit_to_app Sin menú asignado SENTADA 5 cancel 20:16 [DA…" at bounding box center [356, 145] width 713 height 49
click at [667, 8] on span "exit_to_app" at bounding box center [662, 9] width 18 height 11
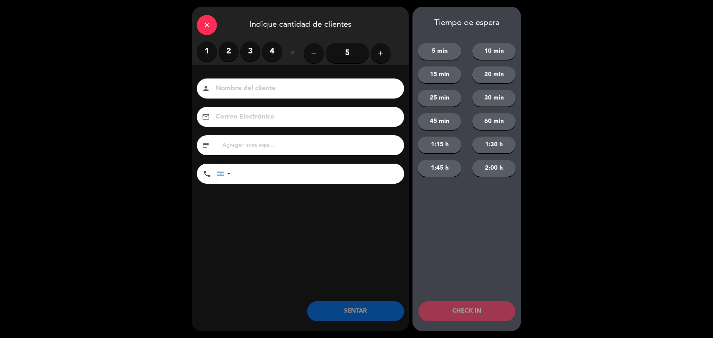
click at [228, 53] on label "2" at bounding box center [228, 51] width 20 height 20
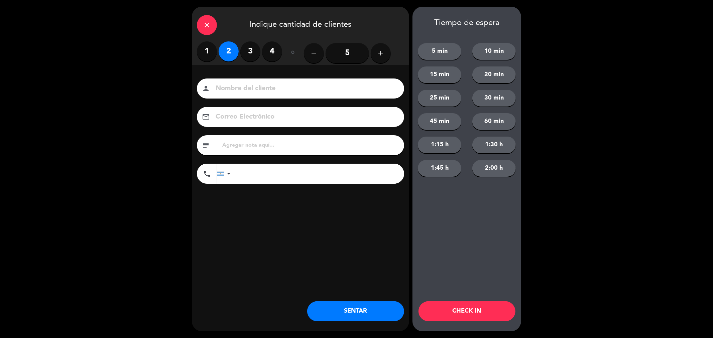
click at [392, 309] on button "SENTAR" at bounding box center [355, 311] width 97 height 20
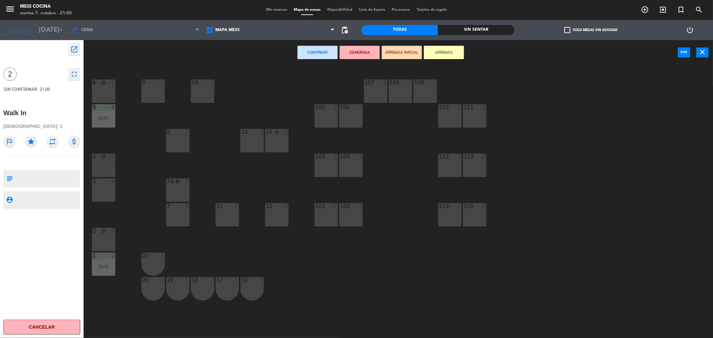
click at [256, 296] on div "16 1" at bounding box center [251, 288] width 23 height 23
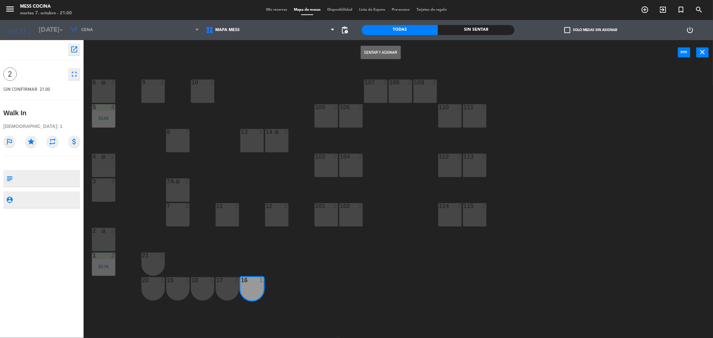
click at [362, 57] on button "Sentar y Asignar" at bounding box center [380, 52] width 40 height 13
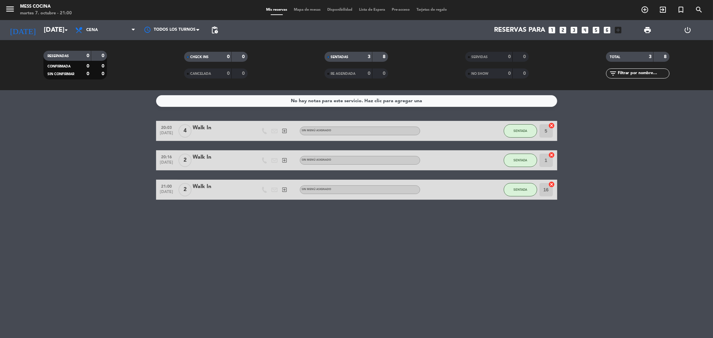
drag, startPoint x: 206, startPoint y: 154, endPoint x: 484, endPoint y: 252, distance: 294.9
click at [484, 252] on div "No hay notas para este servicio. Haz clic para agregar una 20:03 [DATE] 4 Walk …" at bounding box center [356, 214] width 713 height 248
drag, startPoint x: 484, startPoint y: 252, endPoint x: 72, endPoint y: 187, distance: 417.4
click at [72, 187] on div "No hay notas para este servicio. Haz clic para agregar una 20:03 [DATE] 4 Walk …" at bounding box center [356, 214] width 713 height 248
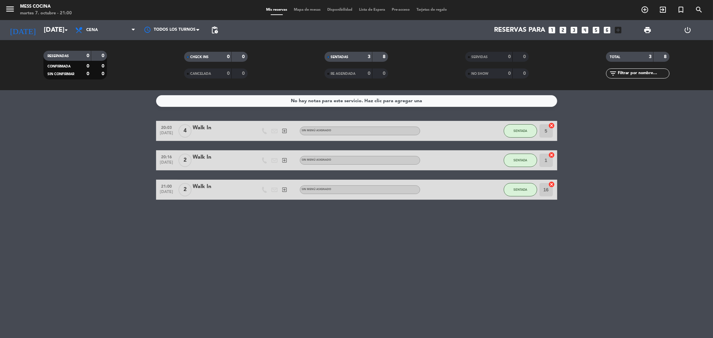
click at [72, 187] on bookings-row "20:03 [DATE] 4 Walk In exit_to_app Sin menú asignado SENTADA 5 cancel 20:16 [DA…" at bounding box center [356, 160] width 713 height 79
drag, startPoint x: 72, startPoint y: 187, endPoint x: 376, endPoint y: 251, distance: 310.7
click at [376, 251] on div "No hay notas para este servicio. Haz clic para agregar una 20:03 [DATE] 4 Walk …" at bounding box center [356, 214] width 713 height 248
drag, startPoint x: 376, startPoint y: 251, endPoint x: 38, endPoint y: 155, distance: 351.1
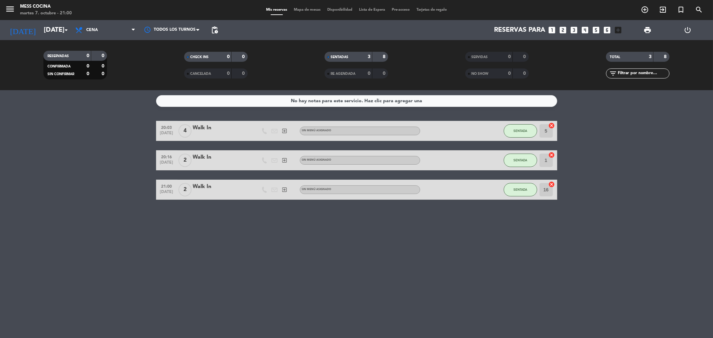
click at [38, 155] on div "No hay notas para este servicio. Haz clic para agregar una 20:03 [DATE] 4 Walk …" at bounding box center [356, 214] width 713 height 248
click at [38, 155] on bookings-row "20:03 [DATE] 4 Walk In exit_to_app Sin menú asignado SENTADA 5 cancel 20:16 [DA…" at bounding box center [356, 160] width 713 height 79
drag, startPoint x: 38, startPoint y: 155, endPoint x: 482, endPoint y: 273, distance: 458.7
click at [482, 273] on div "No hay notas para este servicio. Haz clic para agregar una 20:03 [DATE] 4 Walk …" at bounding box center [356, 214] width 713 height 248
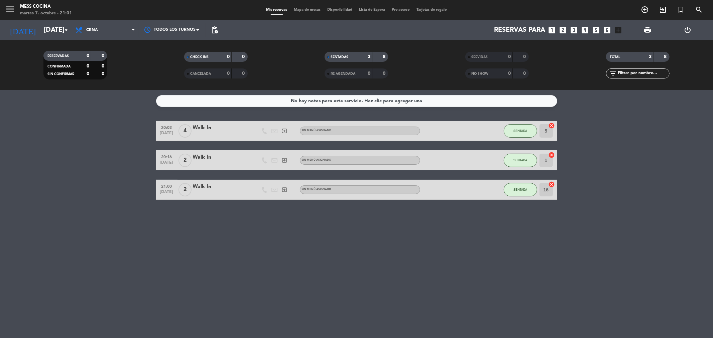
drag, startPoint x: 382, startPoint y: 253, endPoint x: 149, endPoint y: 163, distance: 249.6
click at [149, 163] on div "No hay notas para este servicio. Haz clic para agregar una 20:03 [DATE] 4 Walk …" at bounding box center [356, 214] width 713 height 248
click at [149, 163] on bookings-row "20:03 [DATE] 4 Walk In exit_to_app Sin menú asignado SENTADA 5 cancel 20:16 [DA…" at bounding box center [356, 160] width 713 height 79
drag, startPoint x: 149, startPoint y: 163, endPoint x: 520, endPoint y: 245, distance: 379.8
click at [520, 245] on div "No hay notas para este servicio. Haz clic para agregar una 20:03 [DATE] 4 Walk …" at bounding box center [356, 214] width 713 height 248
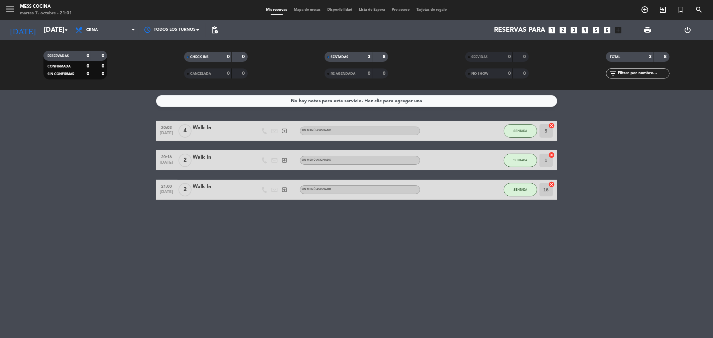
click at [520, 245] on div "No hay notas para este servicio. Haz clic para agregar una 20:03 [DATE] 4 Walk …" at bounding box center [356, 214] width 713 height 248
drag, startPoint x: 485, startPoint y: 291, endPoint x: 72, endPoint y: 149, distance: 436.8
click at [72, 149] on div "No hay notas para este servicio. Haz clic para agregar una 20:03 [DATE] 4 Walk …" at bounding box center [356, 214] width 713 height 248
click at [72, 149] on bookings-row "20:03 [DATE] 4 Walk In exit_to_app Sin menú asignado SENTADA 5 cancel 20:16 [DA…" at bounding box center [356, 160] width 713 height 79
drag, startPoint x: 72, startPoint y: 149, endPoint x: 470, endPoint y: 256, distance: 411.8
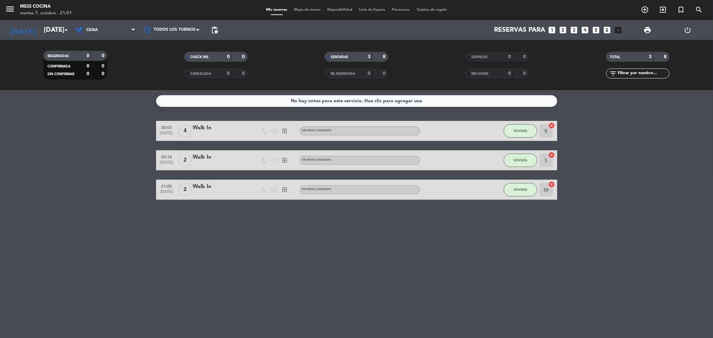
click at [470, 256] on div "No hay notas para este servicio. Haz clic para agregar una 20:03 [DATE] 4 Walk …" at bounding box center [356, 214] width 713 height 248
click at [470, 257] on div "No hay notas para este servicio. Haz clic para agregar una 20:03 [DATE] 4 Walk …" at bounding box center [356, 214] width 713 height 248
click at [482, 297] on div "No hay notas para este servicio. Haz clic para agregar una 20:03 [DATE] 4 Walk …" at bounding box center [356, 214] width 713 height 248
drag, startPoint x: 482, startPoint y: 297, endPoint x: 134, endPoint y: 154, distance: 376.4
click at [134, 154] on div "No hay notas para este servicio. Haz clic para agregar una 20:03 [DATE] 4 Walk …" at bounding box center [356, 214] width 713 height 248
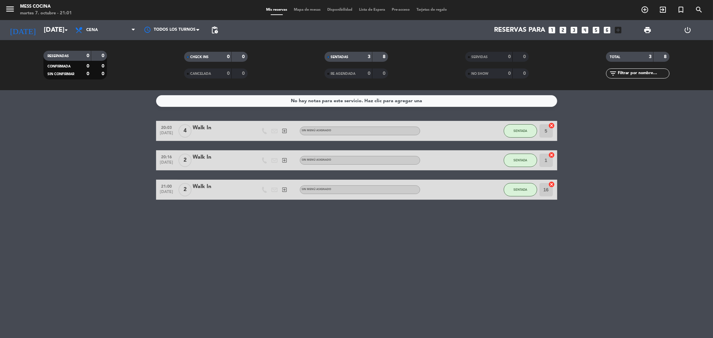
click at [134, 154] on bookings-row "20:03 [DATE] 4 Walk In exit_to_app Sin menú asignado SENTADA 5 cancel 20:16 [DA…" at bounding box center [356, 160] width 713 height 79
drag, startPoint x: 134, startPoint y: 154, endPoint x: 346, endPoint y: 242, distance: 229.7
click at [346, 242] on div "No hay notas para este servicio. Haz clic para agregar una 20:03 [DATE] 4 Walk …" at bounding box center [356, 214] width 713 height 248
drag, startPoint x: 346, startPoint y: 242, endPoint x: 81, endPoint y: 155, distance: 278.6
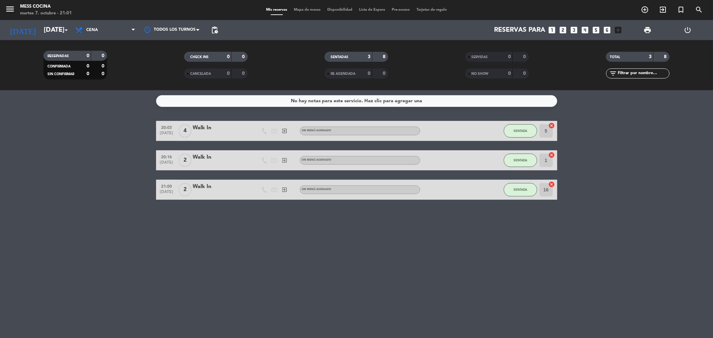
click at [81, 155] on div "No hay notas para este servicio. Haz clic para agregar una 20:03 [DATE] 4 Walk …" at bounding box center [356, 214] width 713 height 248
click at [81, 155] on bookings-row "20:03 [DATE] 4 Walk In exit_to_app Sin menú asignado SENTADA 5 cancel 20:16 [DA…" at bounding box center [356, 160] width 713 height 79
drag, startPoint x: 81, startPoint y: 155, endPoint x: 502, endPoint y: 211, distance: 425.0
click at [502, 211] on div "No hay notas para este servicio. Haz clic para agregar una 20:03 [DATE] 4 Walk …" at bounding box center [356, 214] width 713 height 248
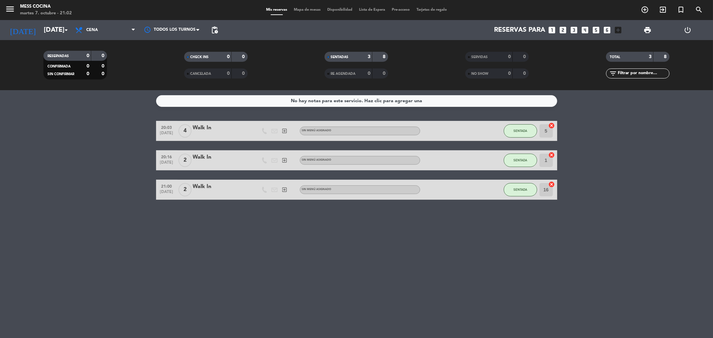
drag, startPoint x: 55, startPoint y: 123, endPoint x: 227, endPoint y: 229, distance: 201.8
click at [227, 229] on div "No hay notas para este servicio. Haz clic para agregar una 20:03 [DATE] 4 Walk …" at bounding box center [356, 214] width 713 height 248
